Goal: Information Seeking & Learning: Learn about a topic

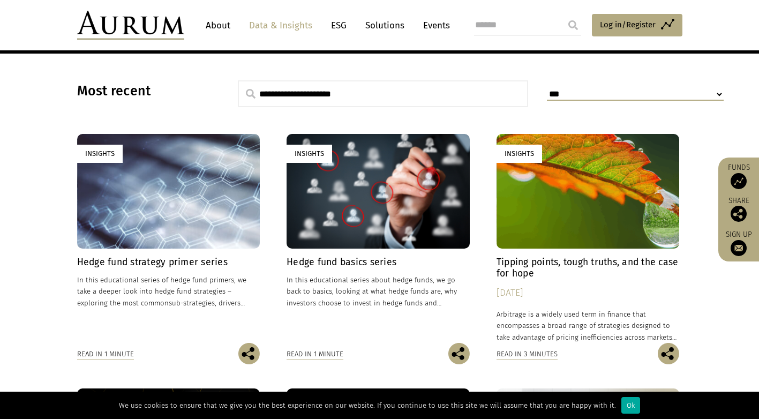
scroll to position [277, 0]
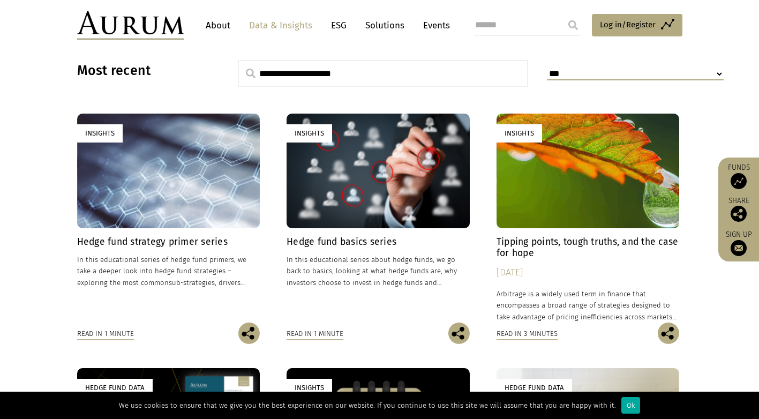
click at [195, 242] on h4 "Hedge fund strategy primer series" at bounding box center [168, 241] width 183 height 11
click at [360, 213] on div "Insights" at bounding box center [378, 171] width 183 height 114
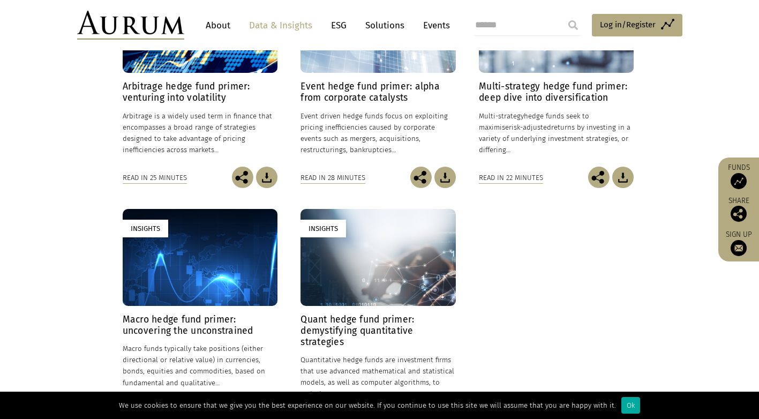
scroll to position [429, 0]
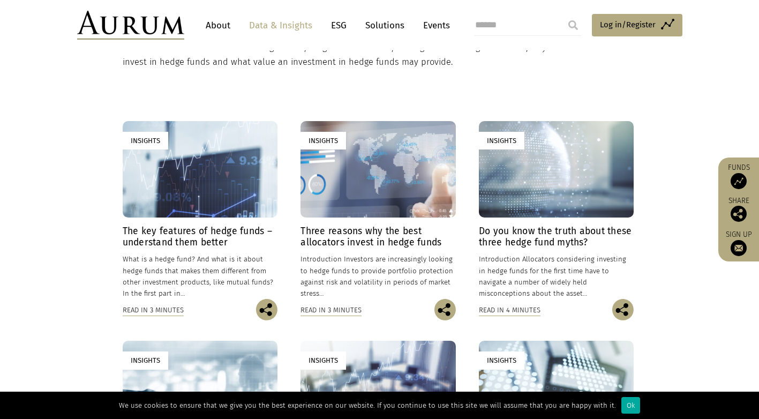
scroll to position [214, 0]
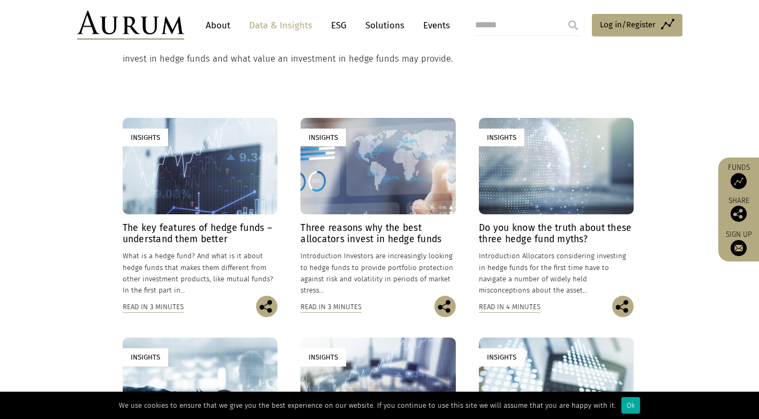
click at [214, 235] on h4 "The key features of hedge funds – understand them better" at bounding box center [200, 233] width 155 height 22
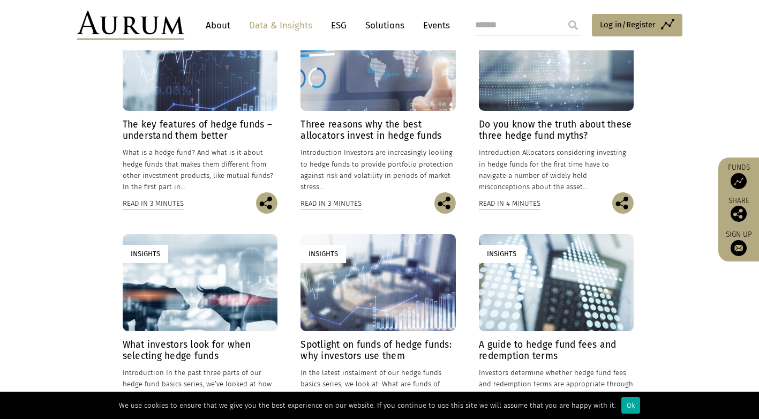
scroll to position [268, 0]
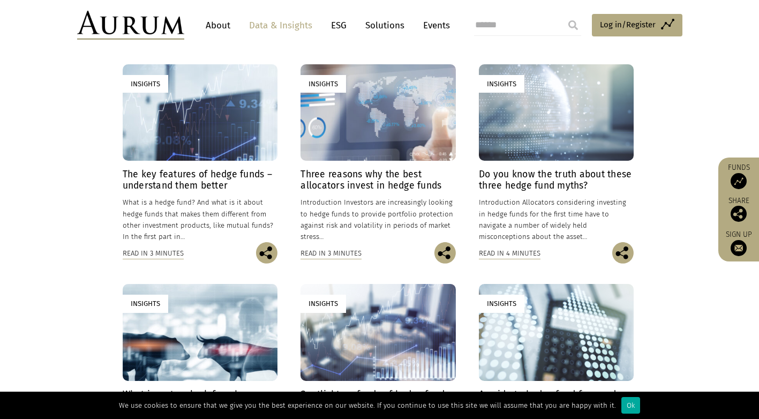
click at [392, 187] on h4 "Three reasons why the best allocators invest in hedge funds" at bounding box center [378, 180] width 155 height 22
click at [577, 185] on h4 "Do you know the truth about these three hedge fund myths?" at bounding box center [556, 180] width 155 height 22
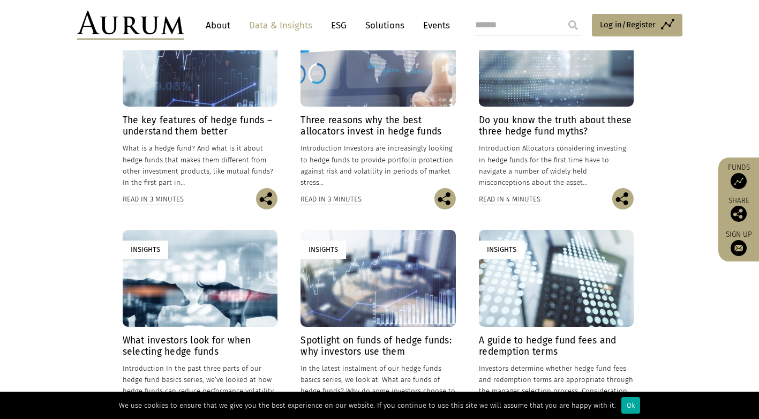
scroll to position [375, 0]
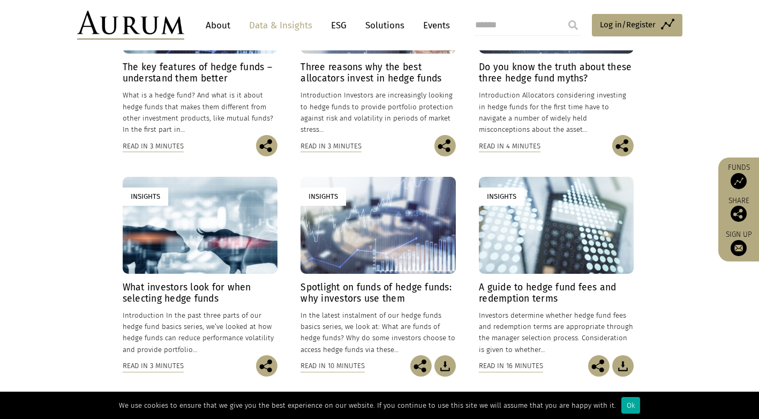
click at [396, 296] on h4 "Spotlight on funds of hedge funds: why investors use them" at bounding box center [378, 293] width 155 height 22
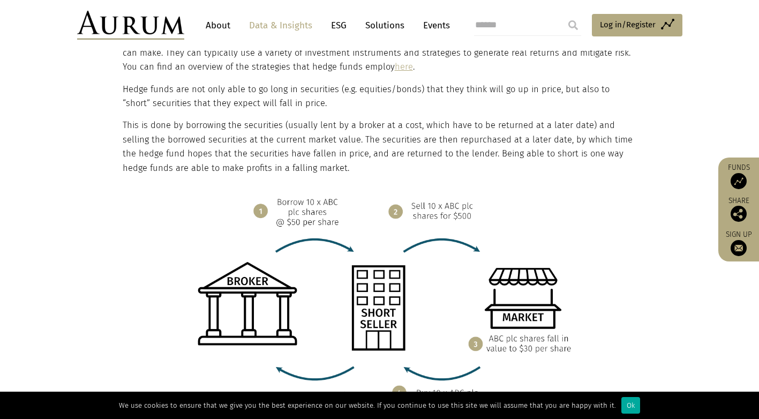
scroll to position [911, 0]
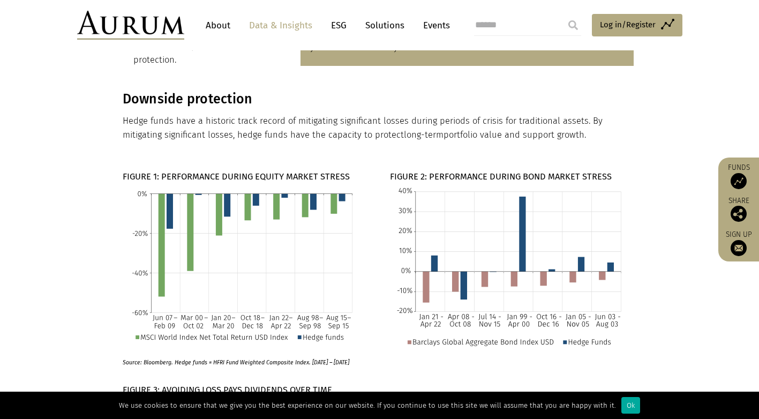
scroll to position [375, 0]
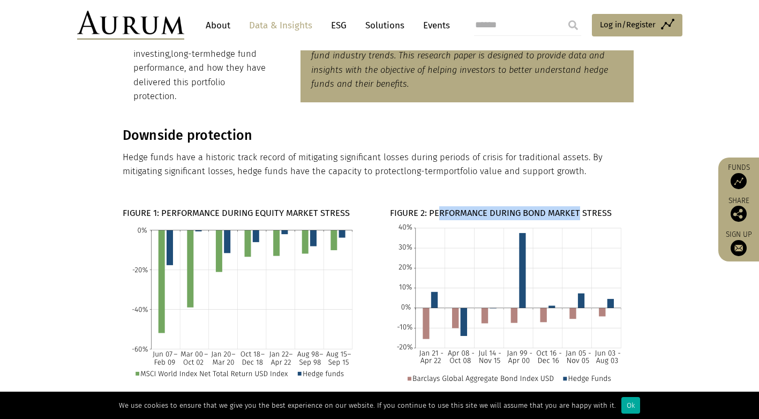
drag, startPoint x: 435, startPoint y: 200, endPoint x: 574, endPoint y: 198, distance: 139.3
click at [574, 208] on strong "FIGURE 2: PERFORMANCE DURING BOND MARKET STRESS" at bounding box center [501, 213] width 222 height 10
drag, startPoint x: 574, startPoint y: 198, endPoint x: 581, endPoint y: 199, distance: 7.1
click at [581, 208] on strong "FIGURE 2: PERFORMANCE DURING BOND MARKET STRESS" at bounding box center [501, 213] width 222 height 10
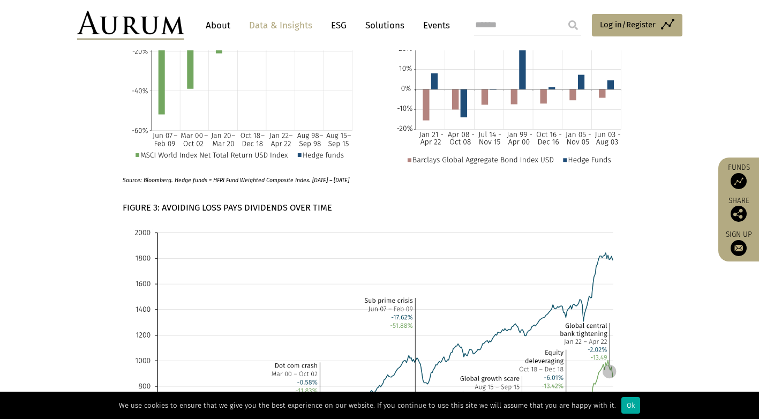
scroll to position [643, 0]
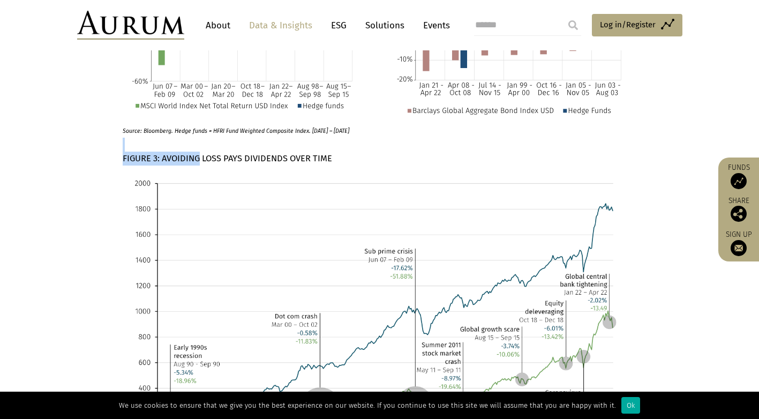
drag, startPoint x: 193, startPoint y: 147, endPoint x: 325, endPoint y: 138, distance: 132.1
click at [325, 138] on p "FIGURE 3: AVOIDING LOSS PAYS DIVIDENDS OVER TIME" at bounding box center [379, 152] width 512 height 28
drag, startPoint x: 325, startPoint y: 138, endPoint x: 338, endPoint y: 148, distance: 16.8
click at [335, 147] on p "FIGURE 3: AVOIDING LOSS PAYS DIVIDENDS OVER TIME" at bounding box center [379, 152] width 512 height 28
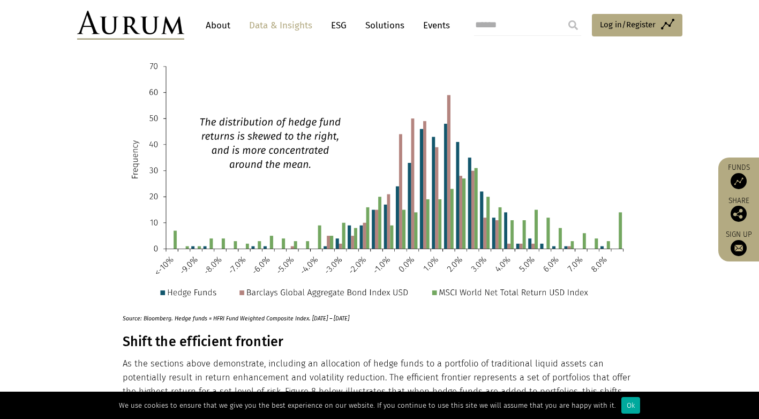
scroll to position [2304, 0]
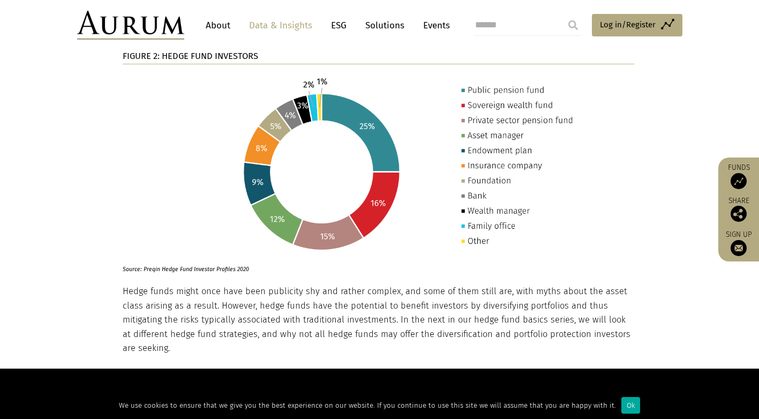
scroll to position [1339, 0]
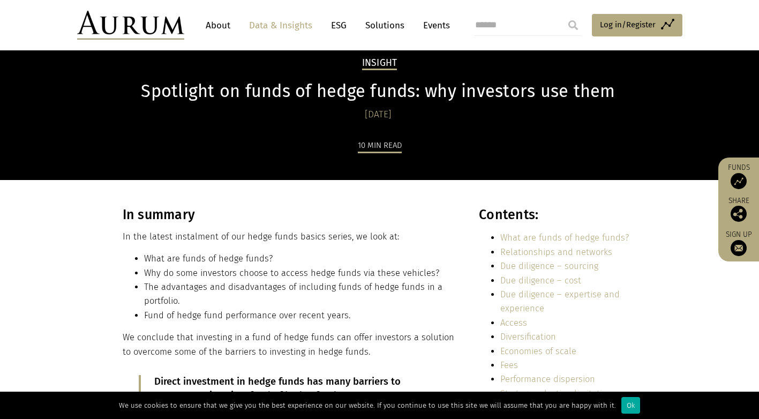
scroll to position [54, 0]
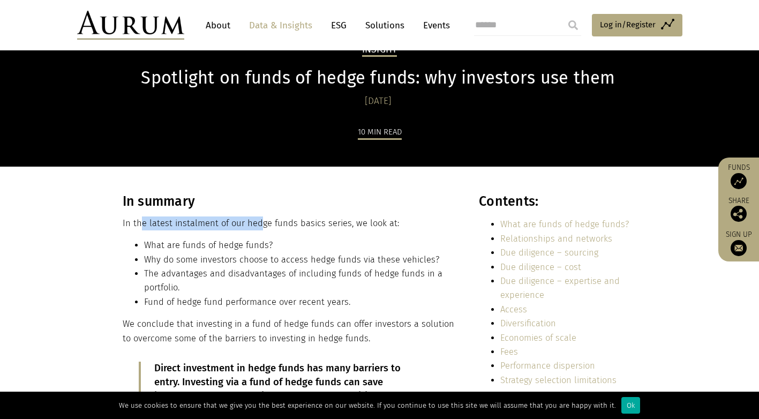
drag, startPoint x: 142, startPoint y: 222, endPoint x: 256, endPoint y: 223, distance: 113.6
click at [256, 223] on p "In the latest instalment of our hedge funds basics series, we look at:" at bounding box center [289, 223] width 333 height 14
drag, startPoint x: 256, startPoint y: 223, endPoint x: 303, endPoint y: 232, distance: 48.1
click at [310, 226] on p "In the latest instalment of our hedge funds basics series, we look at:" at bounding box center [289, 223] width 333 height 14
drag, startPoint x: 168, startPoint y: 257, endPoint x: 242, endPoint y: 256, distance: 74.5
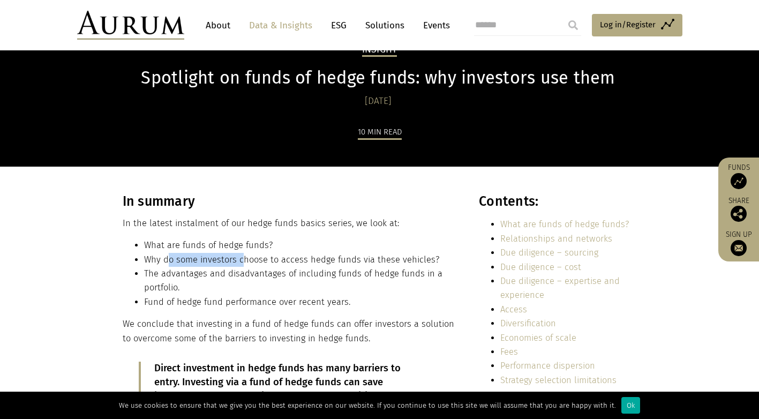
click at [242, 256] on li "Why do some investors choose to access hedge funds via these vehicles?" at bounding box center [300, 260] width 312 height 14
drag, startPoint x: 242, startPoint y: 256, endPoint x: 290, endPoint y: 260, distance: 47.9
click at [290, 260] on li "Why do some investors choose to access hedge funds via these vehicles?" at bounding box center [300, 260] width 312 height 14
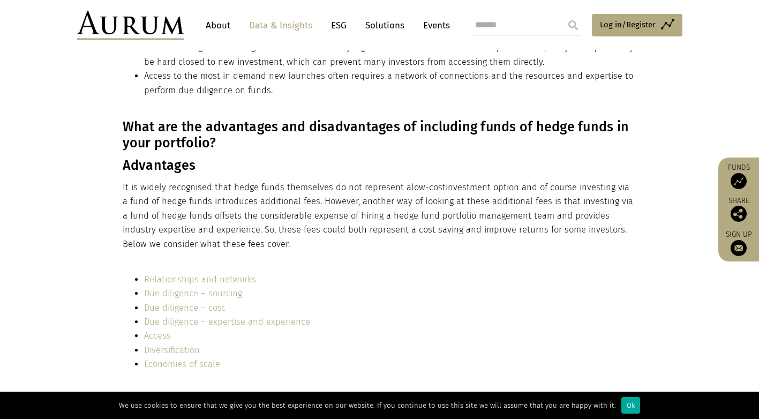
scroll to position [804, 0]
